Goal: Download file/media

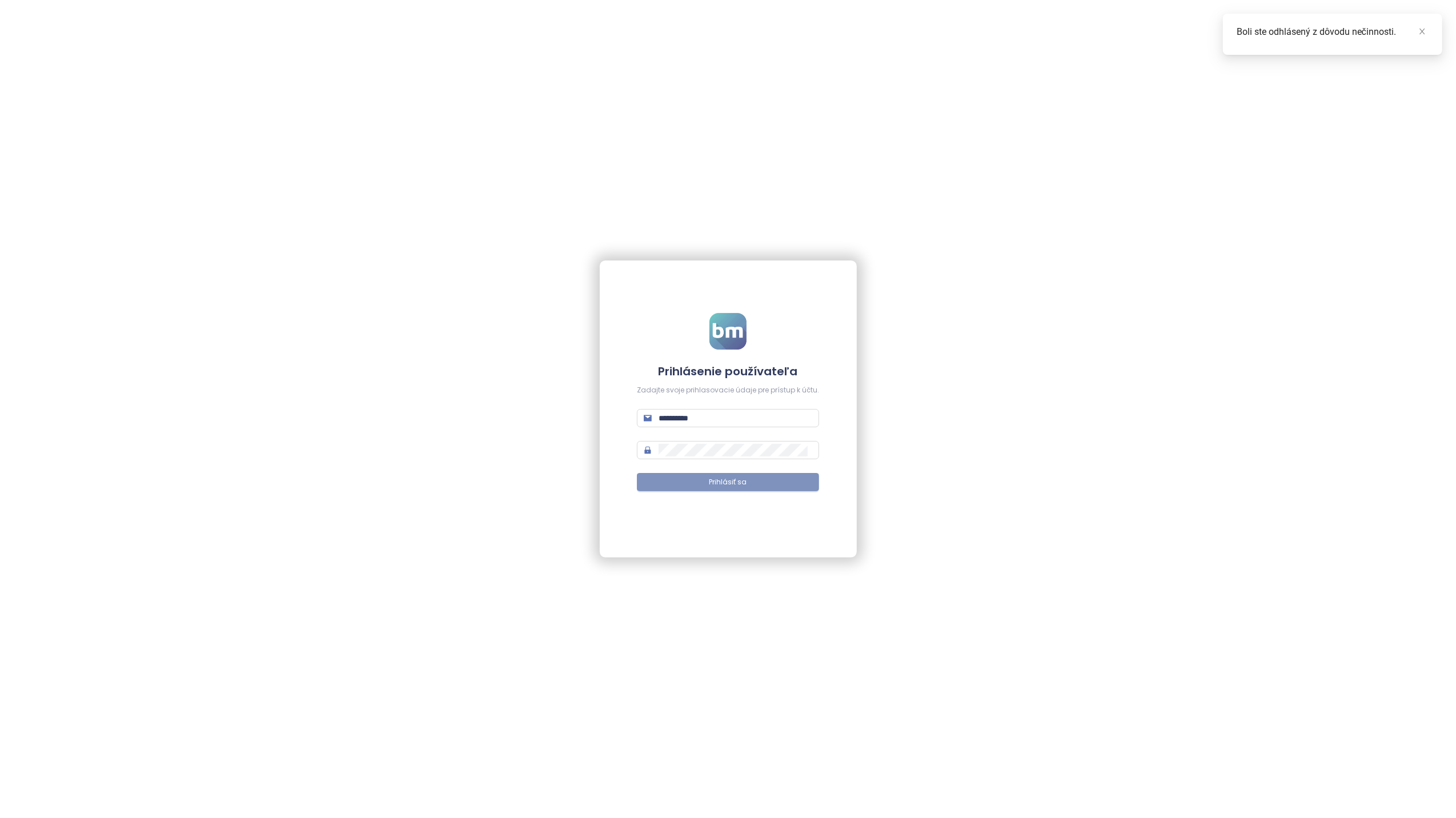
click at [715, 487] on span "Prihlásiť sa" at bounding box center [728, 482] width 38 height 11
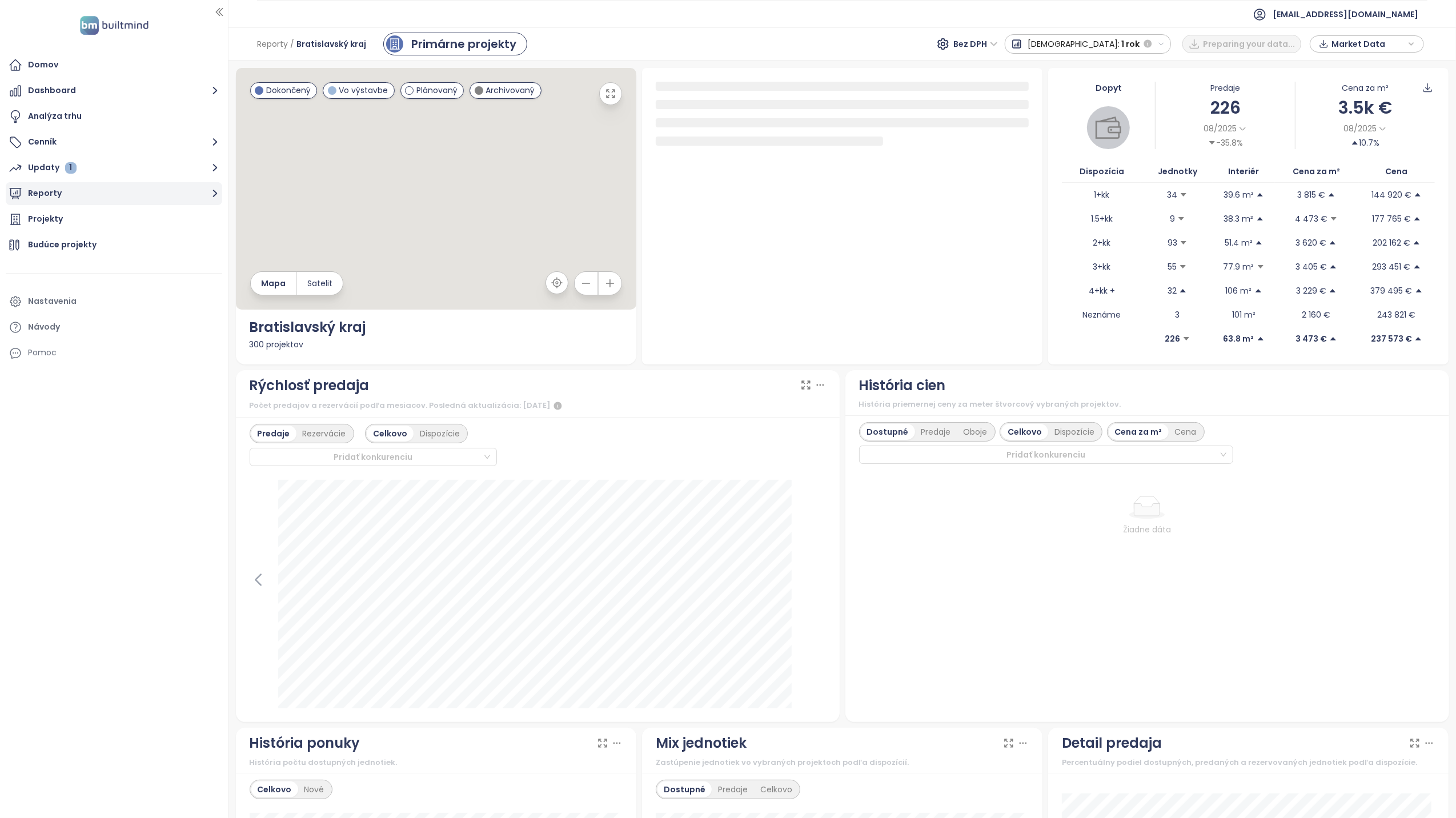
click at [49, 197] on button "Reporty" at bounding box center [114, 194] width 216 height 23
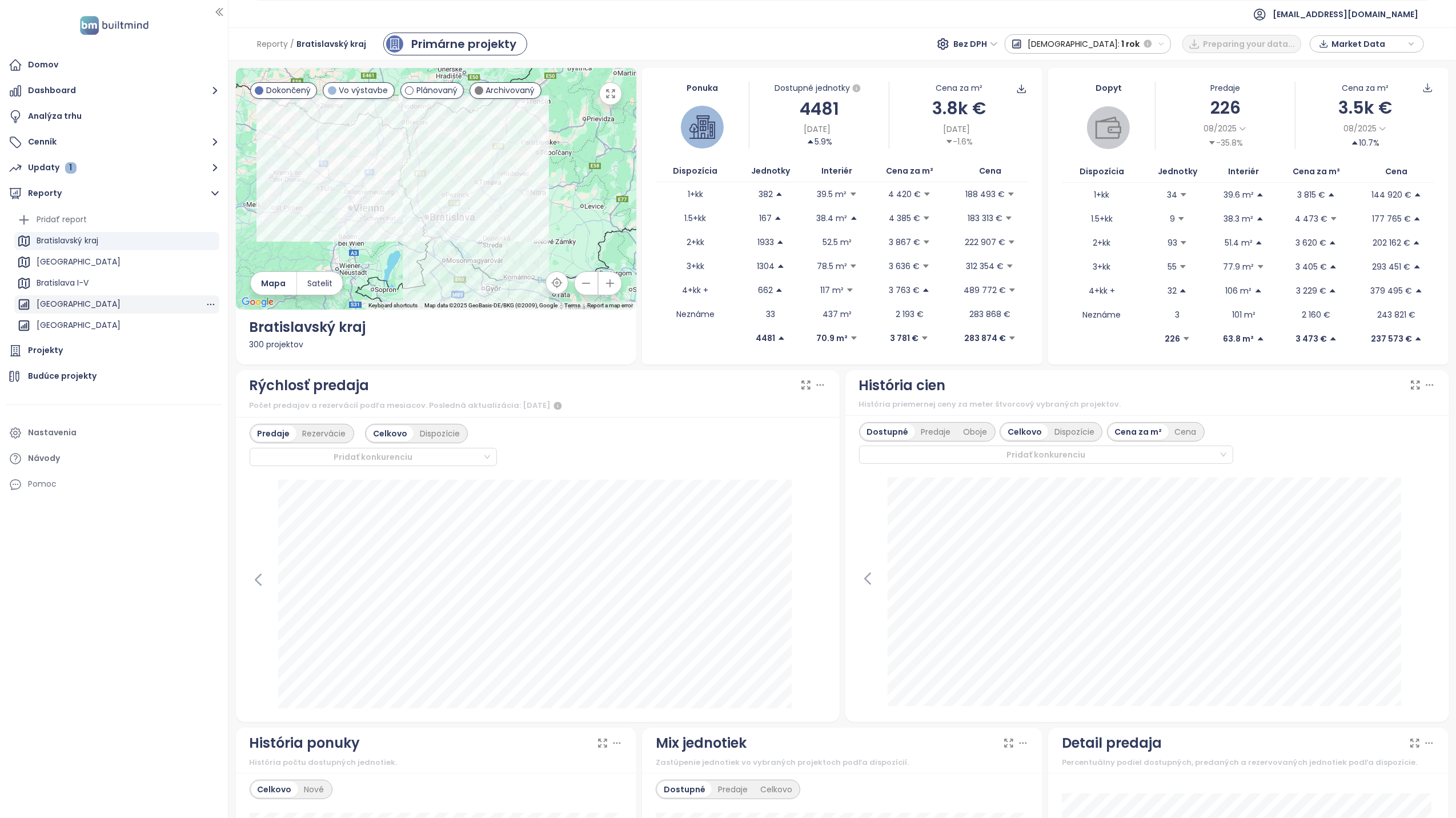
click at [81, 296] on div "[GEOGRAPHIC_DATA]" at bounding box center [117, 304] width 205 height 19
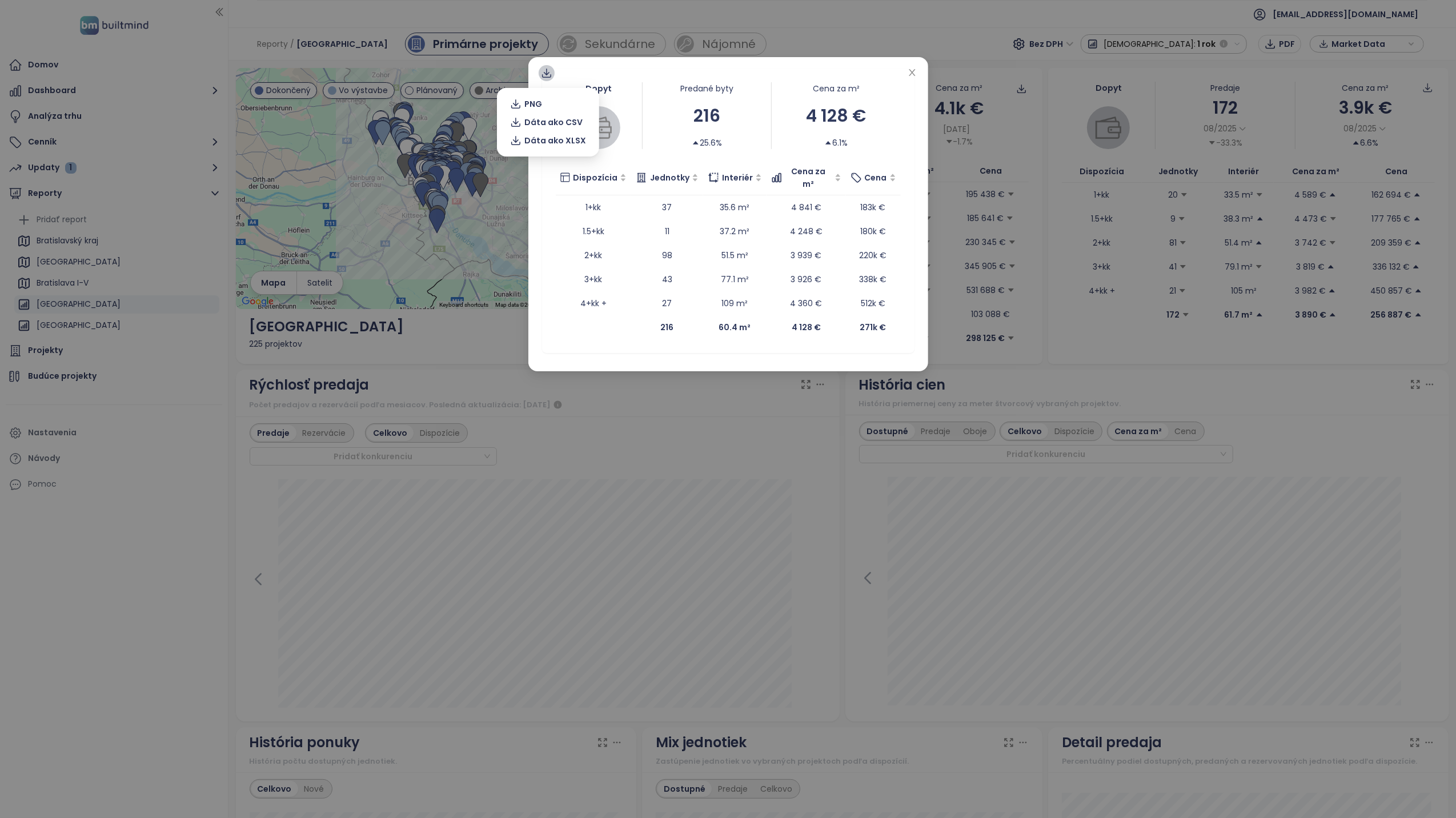
click at [547, 76] on icon at bounding box center [546, 73] width 11 height 11
click at [554, 144] on span "Dáta ako XLSX" at bounding box center [555, 140] width 62 height 13
click at [552, 141] on span "Dáta ako XLSX" at bounding box center [555, 140] width 62 height 13
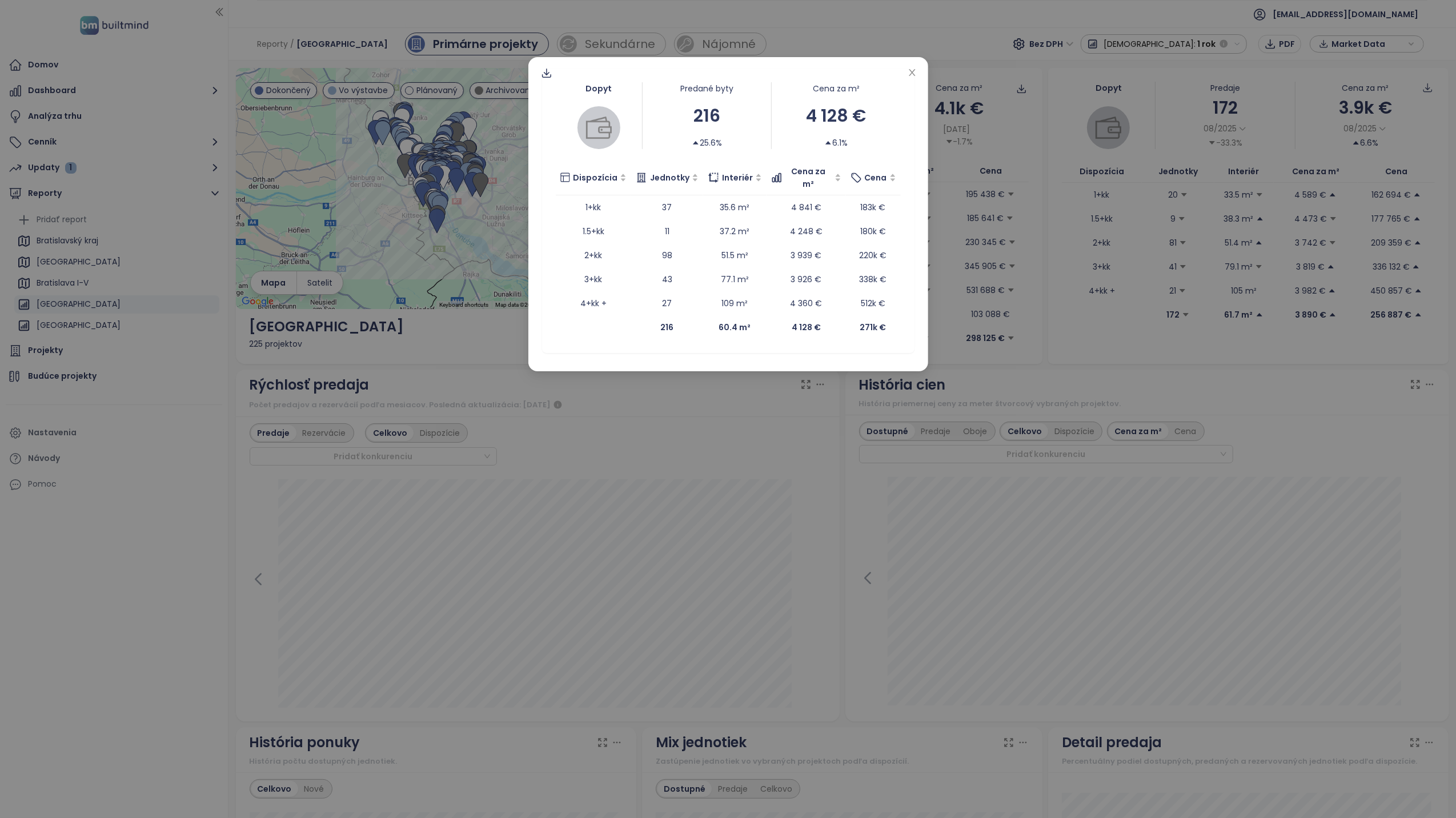
click at [916, 76] on span "Close" at bounding box center [912, 73] width 13 height 13
